Goal: Task Accomplishment & Management: Use online tool/utility

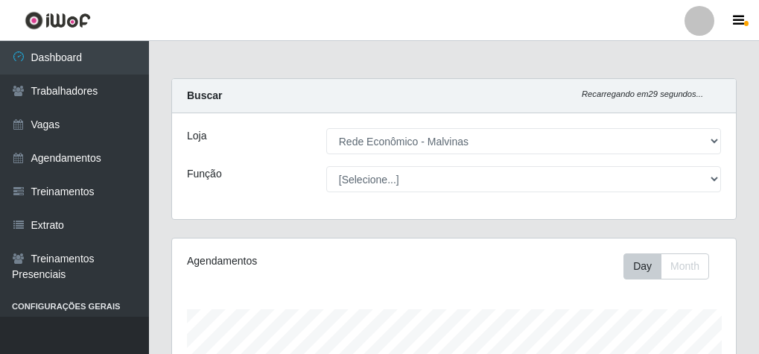
select select "194"
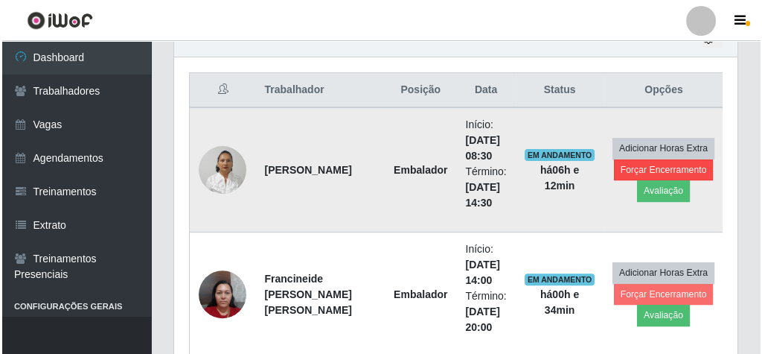
scroll to position [308, 564]
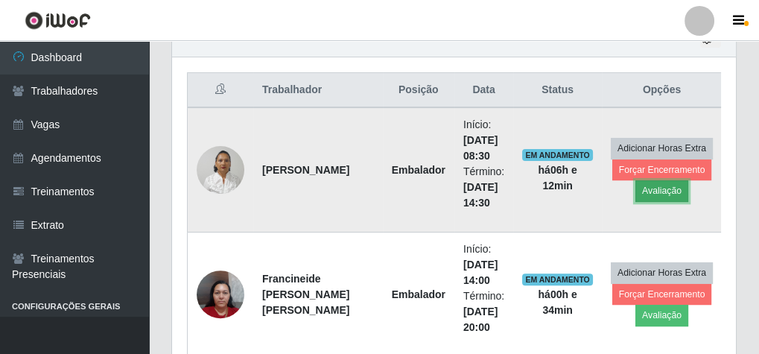
click at [678, 187] on button "Avaliação" at bounding box center [661, 190] width 53 height 21
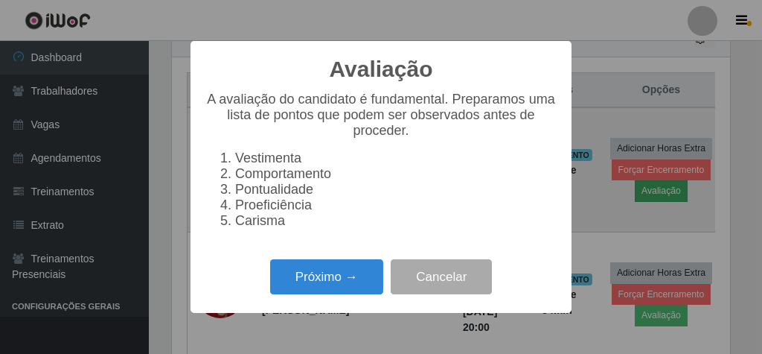
scroll to position [308, 558]
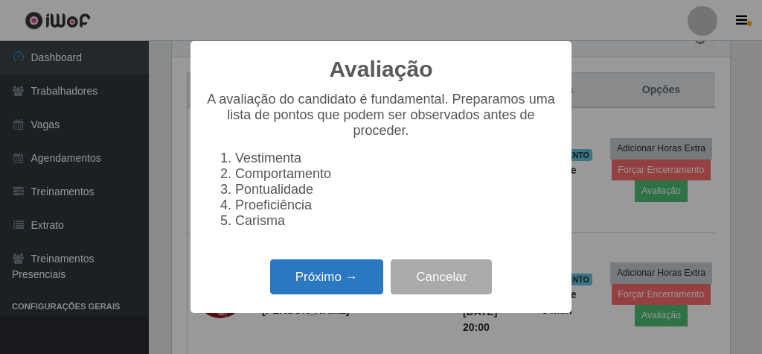
click at [334, 278] on button "Próximo →" at bounding box center [326, 276] width 113 height 35
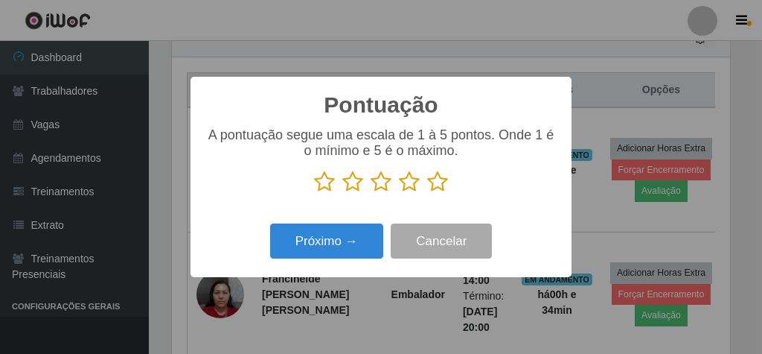
scroll to position [744264, 744014]
click at [434, 187] on icon at bounding box center [437, 182] width 21 height 22
click at [427, 193] on input "radio" at bounding box center [427, 193] width 0 height 0
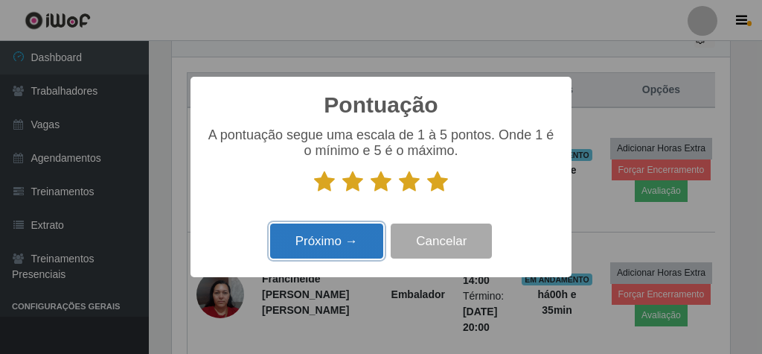
click at [344, 249] on button "Próximo →" at bounding box center [326, 240] width 113 height 35
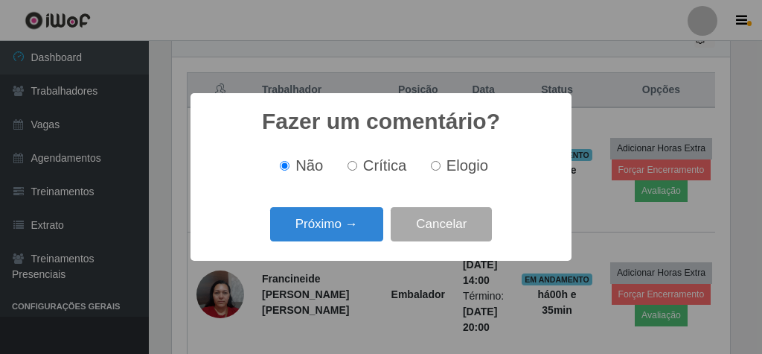
drag, startPoint x: 437, startPoint y: 163, endPoint x: 403, endPoint y: 182, distance: 39.3
click at [433, 165] on input "Elogio" at bounding box center [436, 166] width 10 height 10
radio input "true"
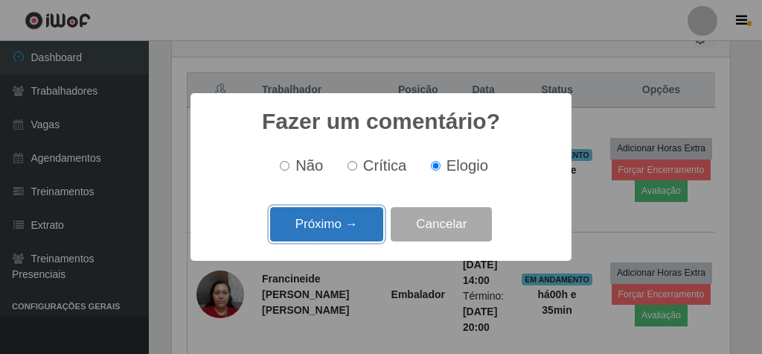
click at [345, 226] on button "Próximo →" at bounding box center [326, 224] width 113 height 35
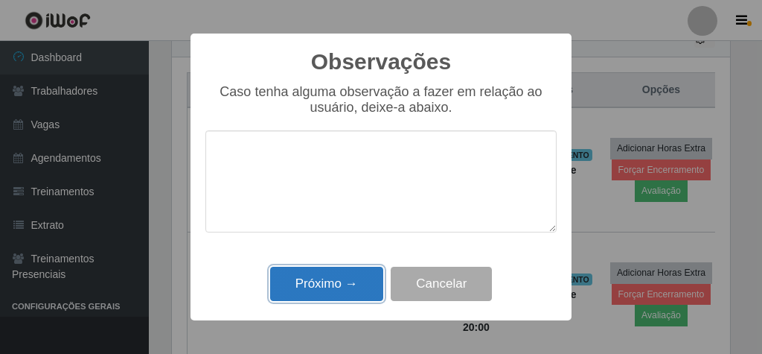
click at [340, 286] on button "Próximo →" at bounding box center [326, 284] width 113 height 35
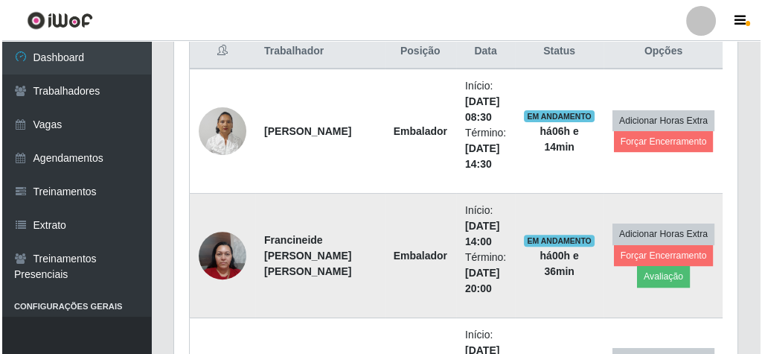
scroll to position [605, 0]
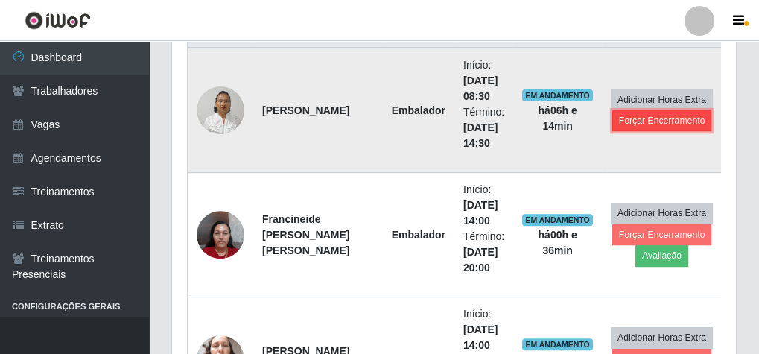
click at [654, 127] on button "Forçar Encerramento" at bounding box center [662, 120] width 100 height 21
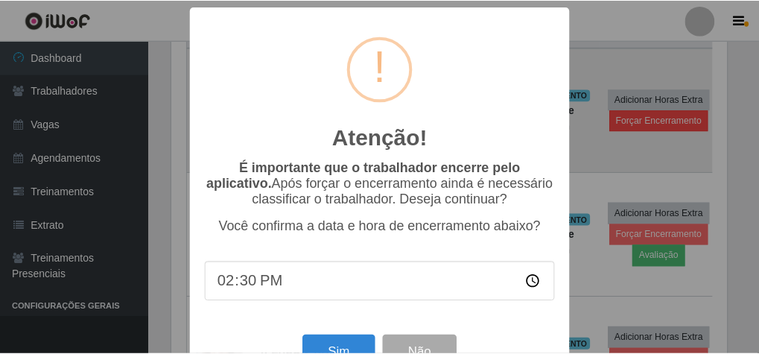
scroll to position [308, 558]
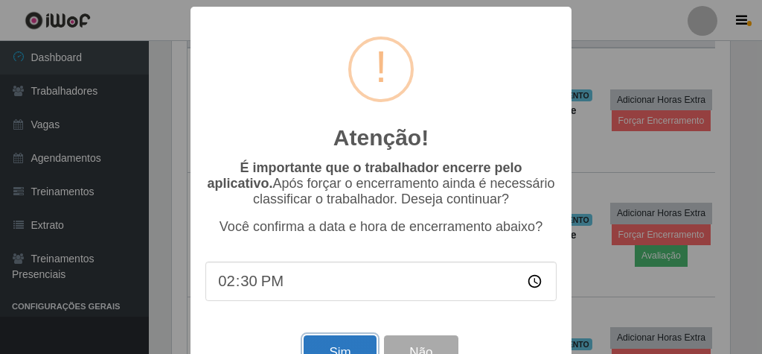
click at [329, 348] on button "Sim" at bounding box center [340, 352] width 72 height 35
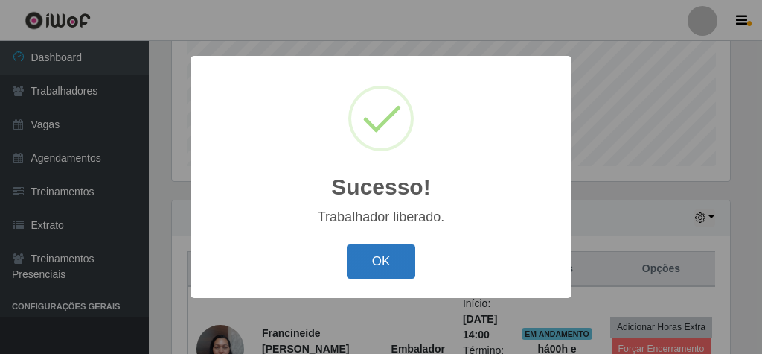
click at [369, 261] on button "OK" at bounding box center [381, 261] width 69 height 35
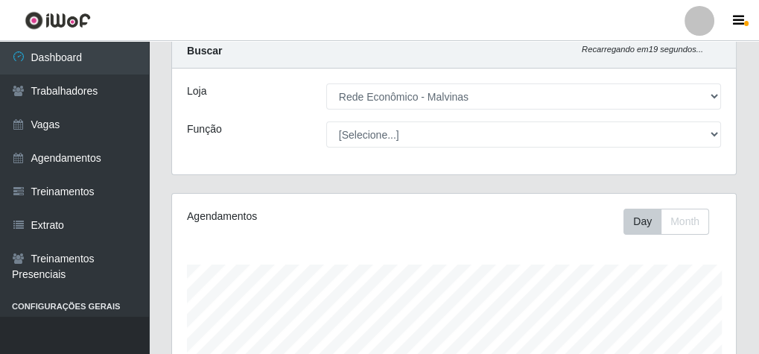
scroll to position [0, 0]
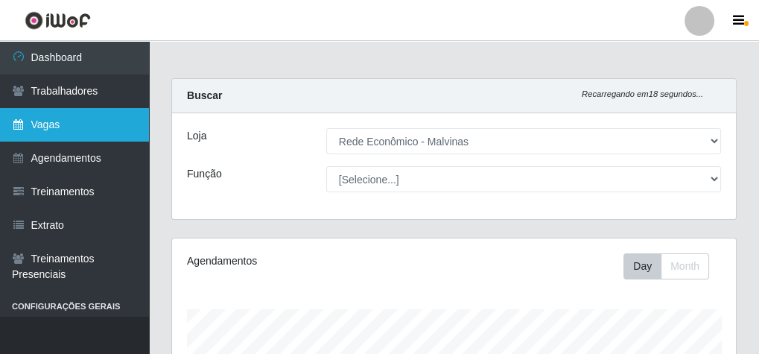
click at [103, 116] on link "Vagas" at bounding box center [74, 125] width 149 height 34
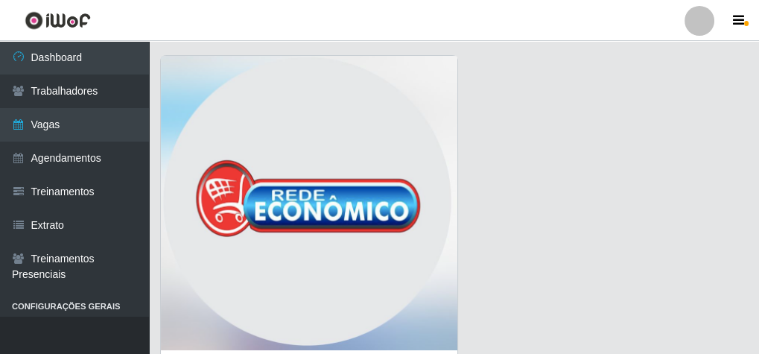
scroll to position [60, 0]
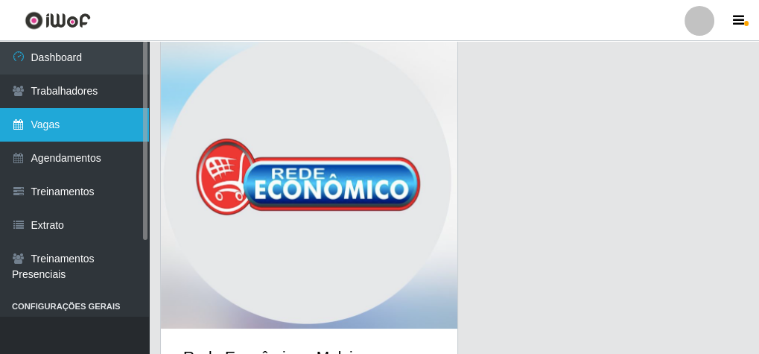
click at [75, 130] on link "Vagas" at bounding box center [74, 125] width 149 height 34
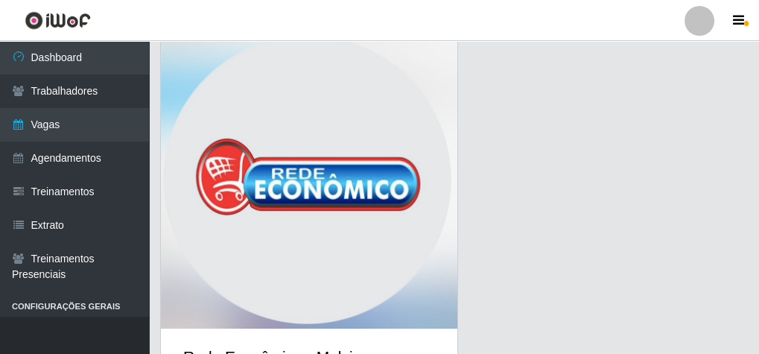
click at [345, 168] on img at bounding box center [309, 183] width 296 height 298
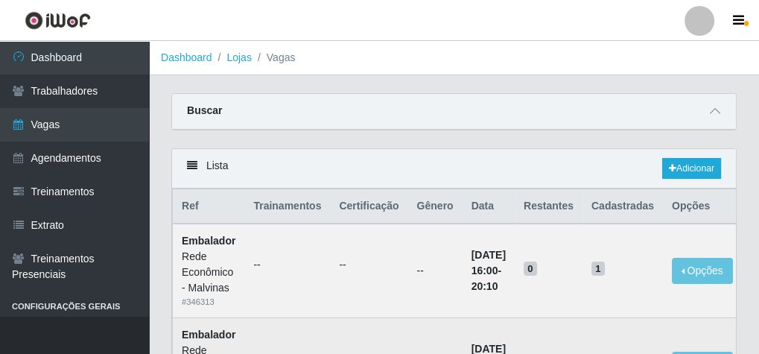
scroll to position [179, 0]
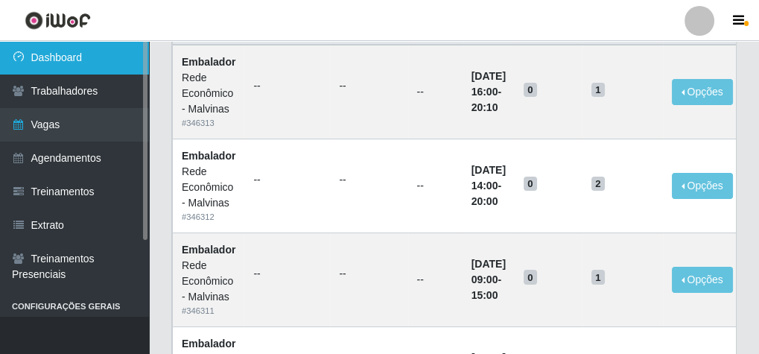
click at [79, 42] on link "Dashboard" at bounding box center [74, 58] width 149 height 34
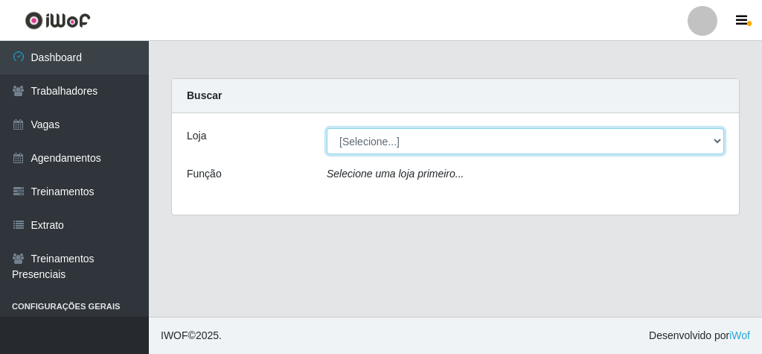
click at [404, 137] on select "[Selecione...] Rede Econômico - Malvinas Rede Econômico - Prata" at bounding box center [526, 141] width 398 height 26
select select "194"
click at [327, 128] on select "[Selecione...] Rede Econômico - Malvinas Rede Econômico - Prata" at bounding box center [526, 141] width 398 height 26
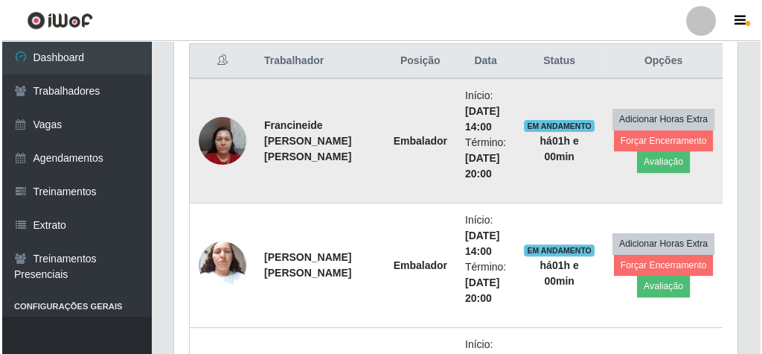
scroll to position [739, 0]
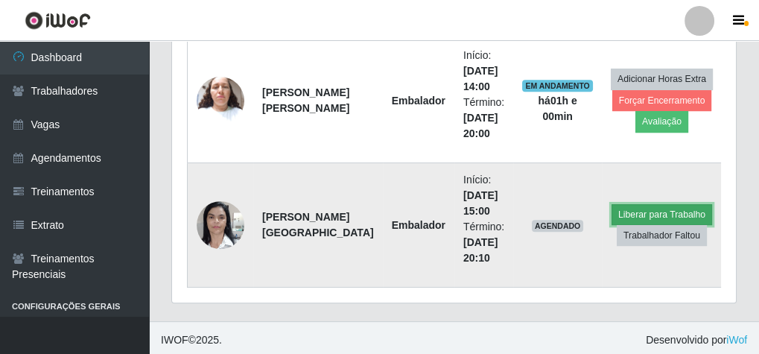
click at [663, 211] on button "Liberar para Trabalho" at bounding box center [661, 214] width 101 height 21
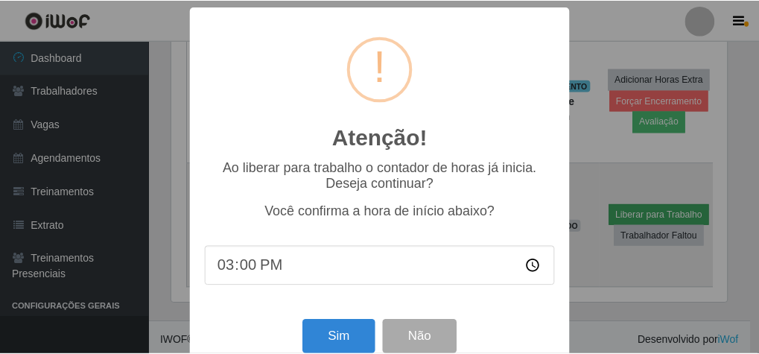
scroll to position [308, 558]
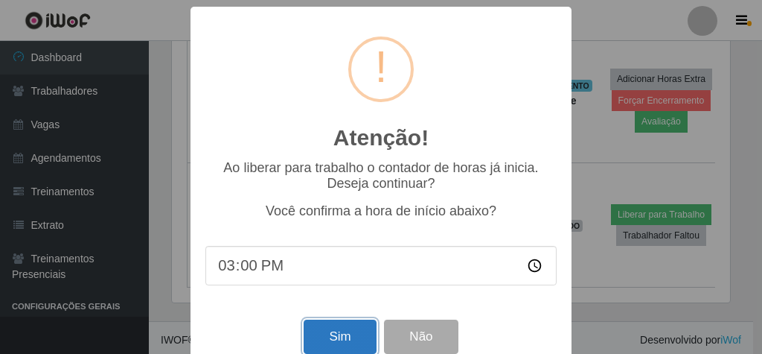
click at [334, 330] on button "Sim" at bounding box center [340, 336] width 72 height 35
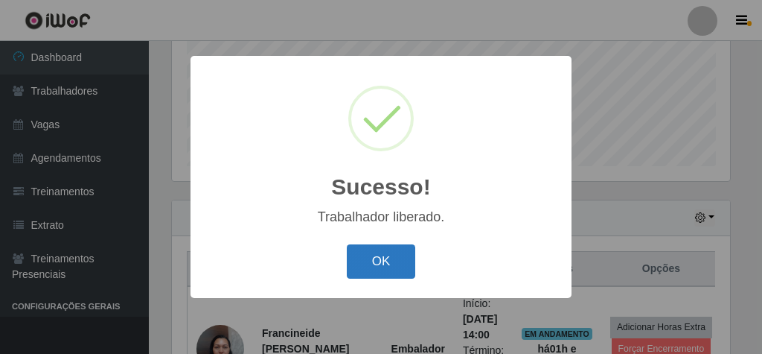
click at [404, 272] on button "OK" at bounding box center [381, 261] width 69 height 35
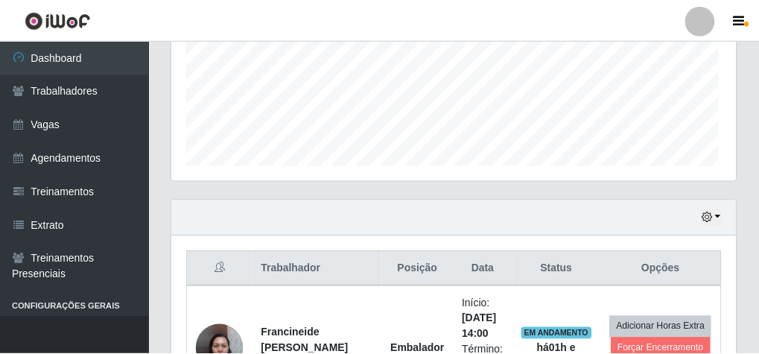
scroll to position [308, 564]
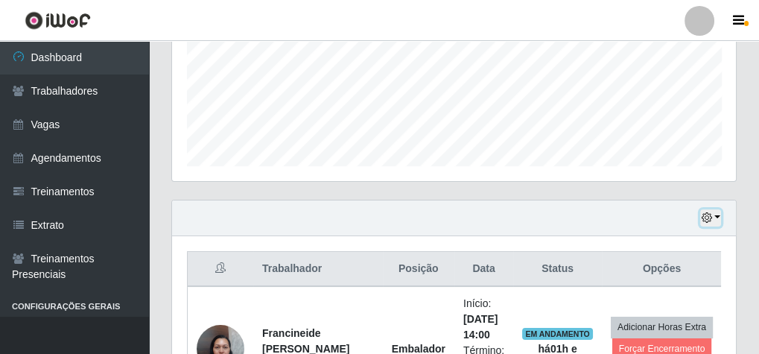
click at [720, 212] on button "button" at bounding box center [710, 217] width 21 height 17
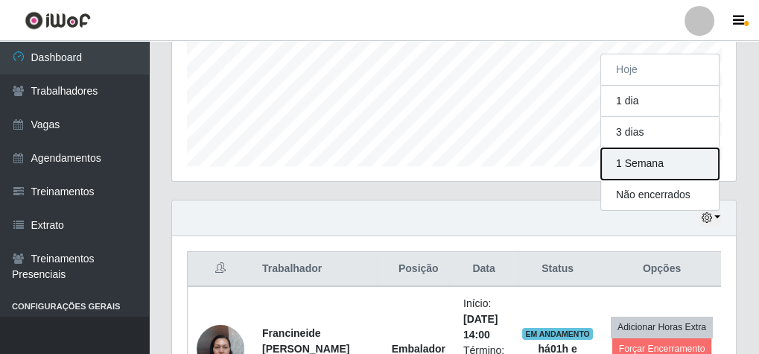
click at [668, 153] on button "1 Semana" at bounding box center [660, 163] width 118 height 31
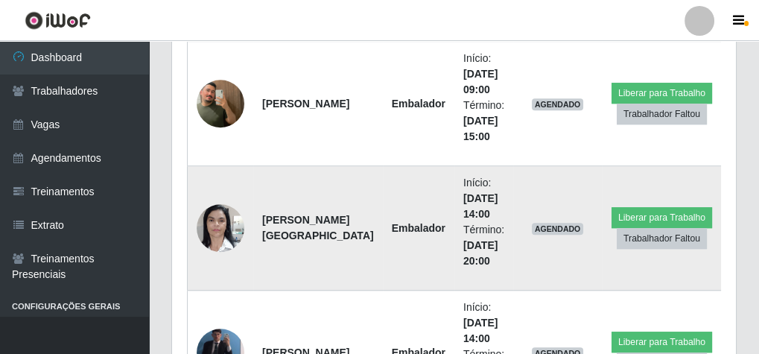
scroll to position [1260, 0]
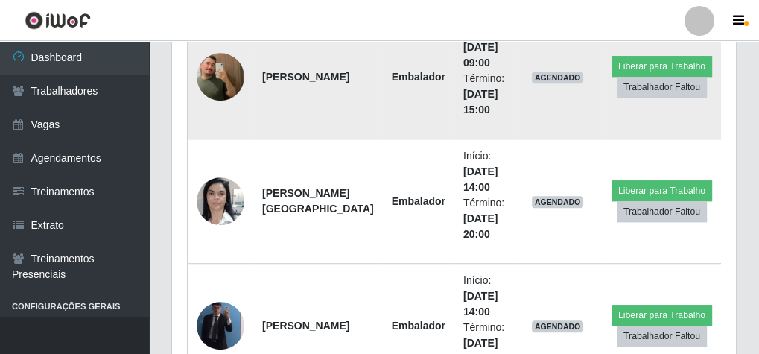
click at [208, 76] on img at bounding box center [221, 76] width 48 height 85
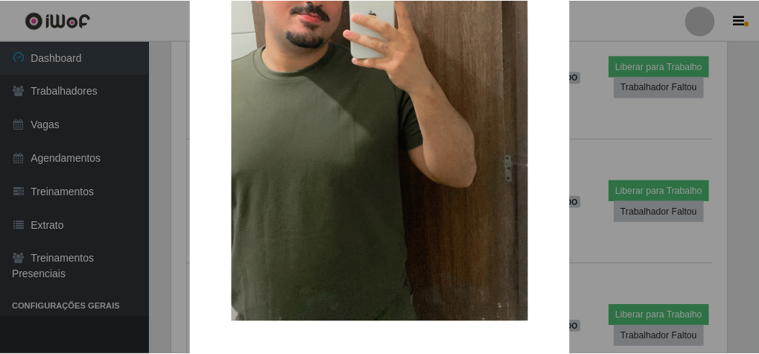
scroll to position [305, 0]
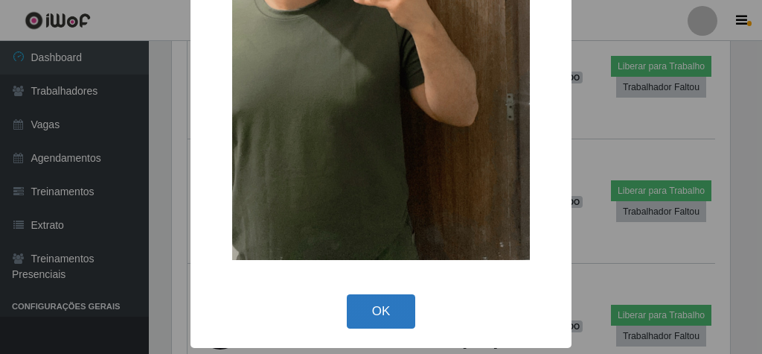
click at [374, 305] on button "OK" at bounding box center [381, 311] width 69 height 35
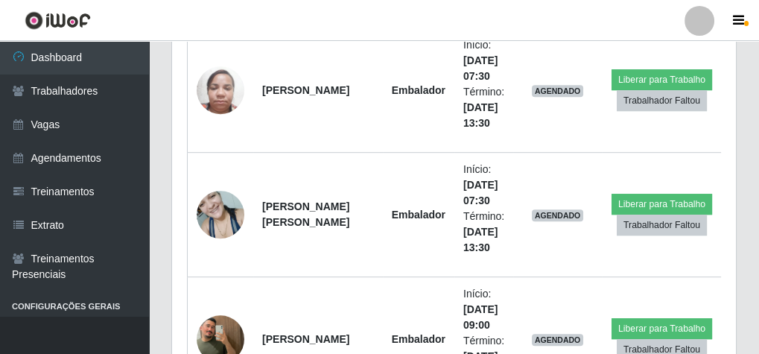
scroll to position [962, 0]
